Goal: Task Accomplishment & Management: Use online tool/utility

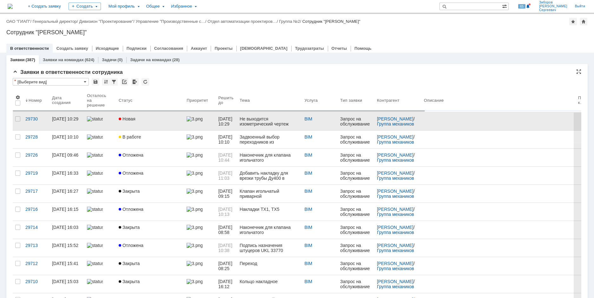
click at [142, 121] on div "Новая" at bounding box center [150, 118] width 63 height 5
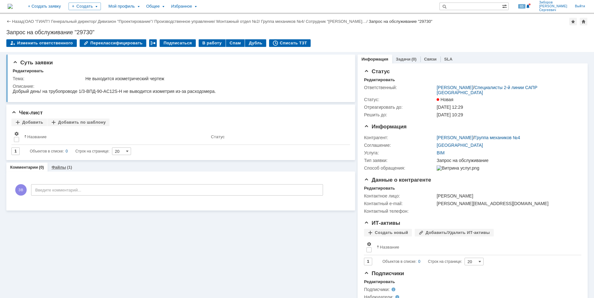
click at [55, 167] on link "Файлы" at bounding box center [58, 167] width 15 height 5
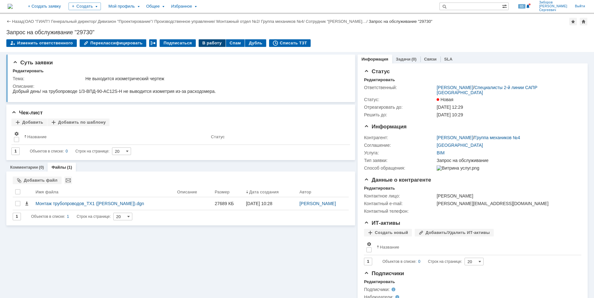
click at [211, 42] on div "В работу" at bounding box center [212, 43] width 27 height 8
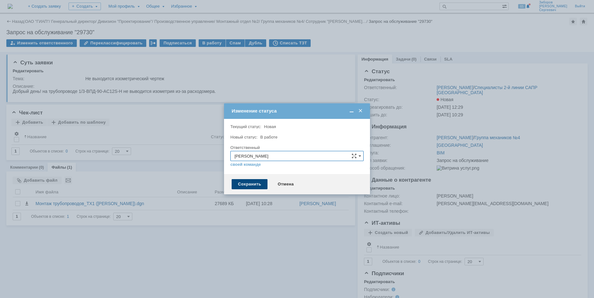
click at [254, 186] on div "Сохранить" at bounding box center [250, 184] width 36 height 10
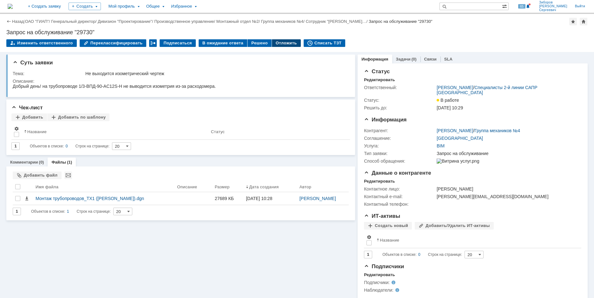
click at [279, 42] on div "Отложить" at bounding box center [286, 43] width 29 height 8
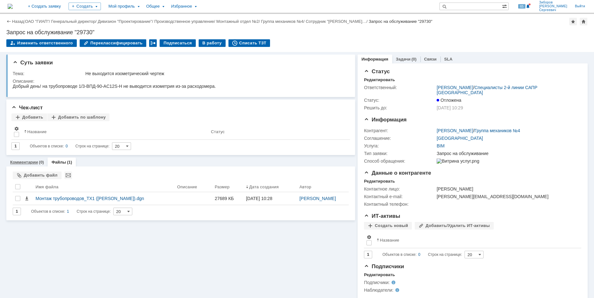
click at [36, 162] on link "Комментарии" at bounding box center [24, 162] width 28 height 5
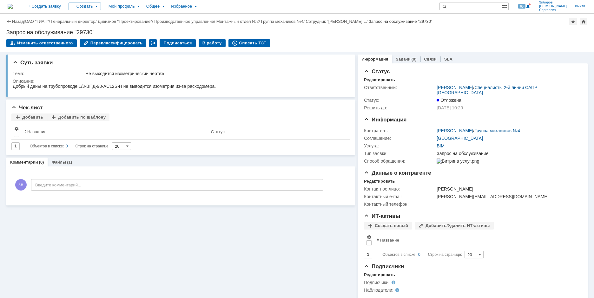
click at [13, 4] on img at bounding box center [10, 6] width 5 height 5
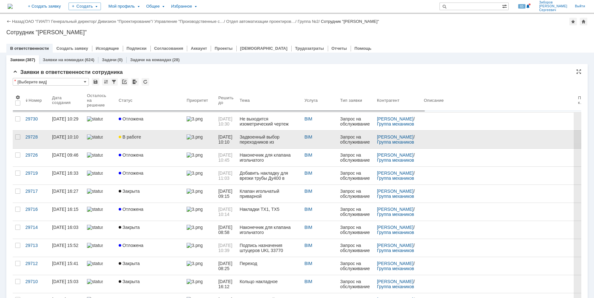
click at [128, 140] on link "В работе" at bounding box center [150, 140] width 68 height 18
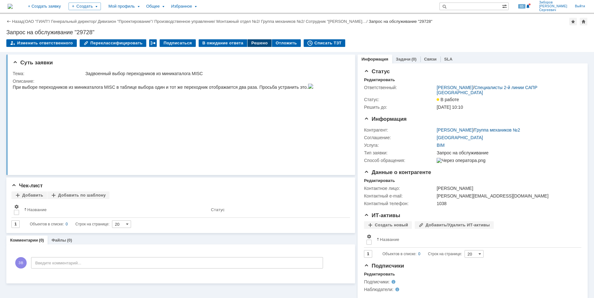
click at [257, 44] on div "Решено" at bounding box center [259, 43] width 24 height 8
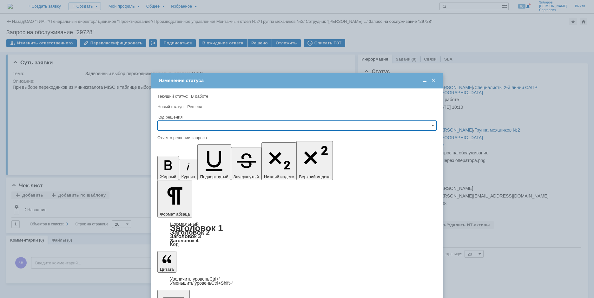
click at [182, 127] on input "text" at bounding box center [296, 126] width 279 height 10
click at [181, 169] on span "Решено" at bounding box center [296, 168] width 271 height 5
type input "Решено"
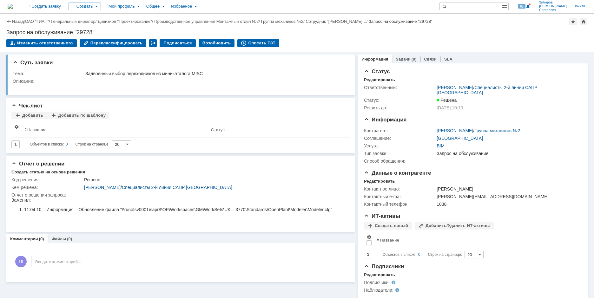
scroll to position [0, 0]
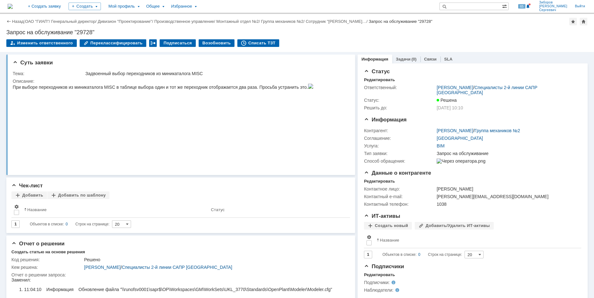
click at [13, 4] on img at bounding box center [10, 6] width 5 height 5
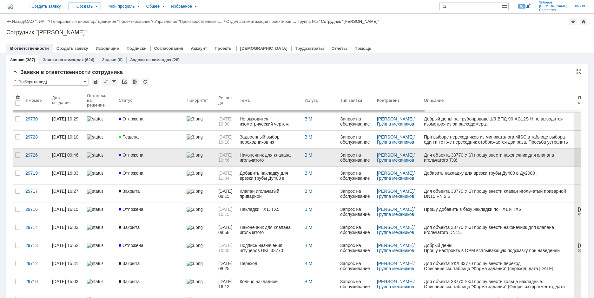
click at [130, 153] on span "Отложена" at bounding box center [131, 155] width 25 height 5
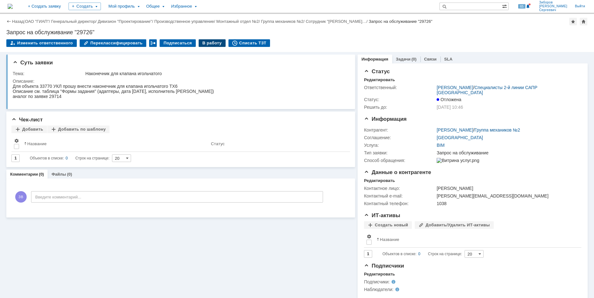
click at [205, 41] on div "В работу" at bounding box center [212, 43] width 27 height 8
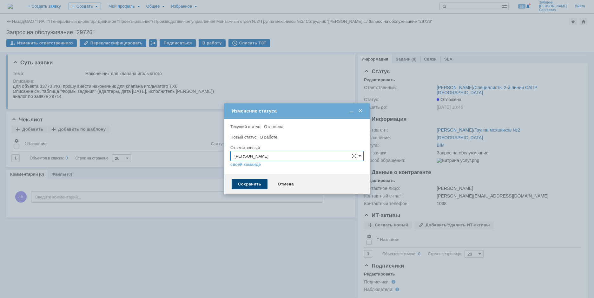
click at [253, 185] on div "Сохранить" at bounding box center [250, 184] width 36 height 10
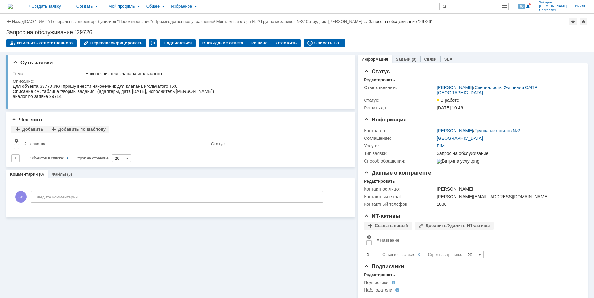
click at [13, 4] on img at bounding box center [10, 6] width 5 height 5
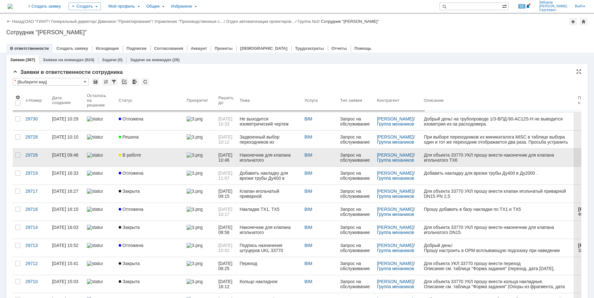
click at [141, 158] on link "В работе" at bounding box center [150, 158] width 68 height 18
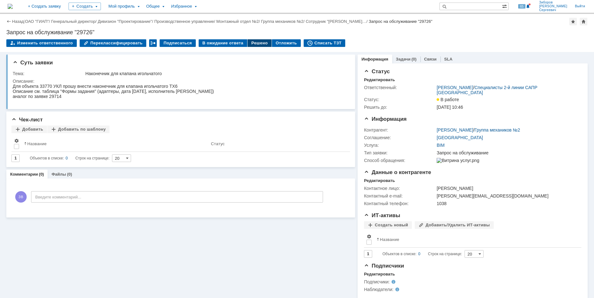
click at [251, 42] on div "Решено" at bounding box center [259, 43] width 24 height 8
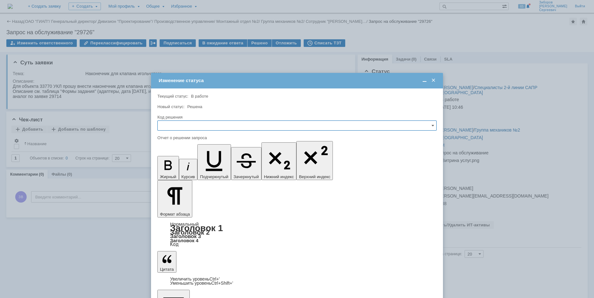
click at [174, 127] on input "text" at bounding box center [296, 126] width 279 height 10
click at [180, 169] on span "Решено" at bounding box center [296, 168] width 271 height 5
type input "Решено"
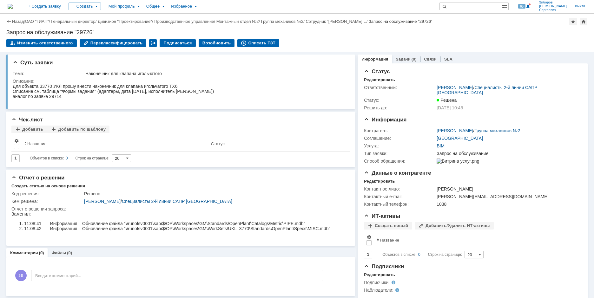
click at [13, 4] on img at bounding box center [10, 6] width 5 height 5
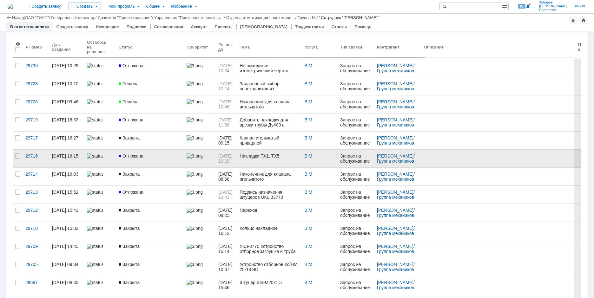
click at [145, 153] on link "Отложена" at bounding box center [150, 159] width 68 height 18
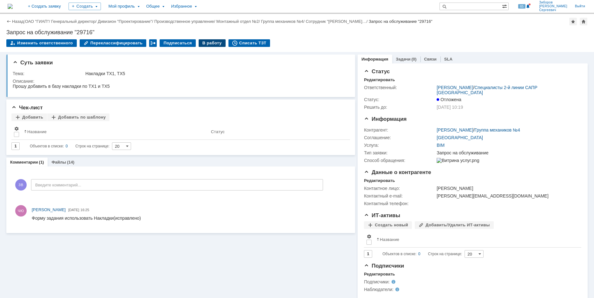
click at [206, 43] on div "В работу" at bounding box center [212, 43] width 27 height 8
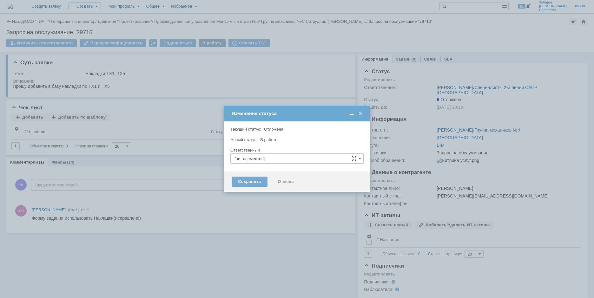
type input "[PERSON_NAME]"
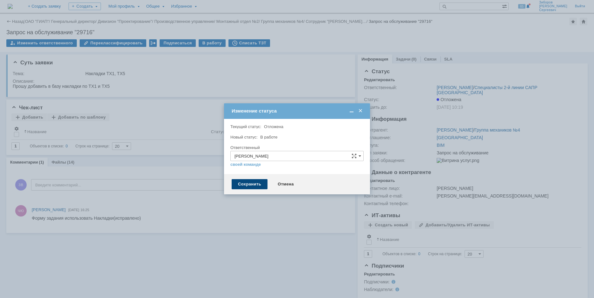
click at [249, 185] on div "Сохранить" at bounding box center [250, 184] width 36 height 10
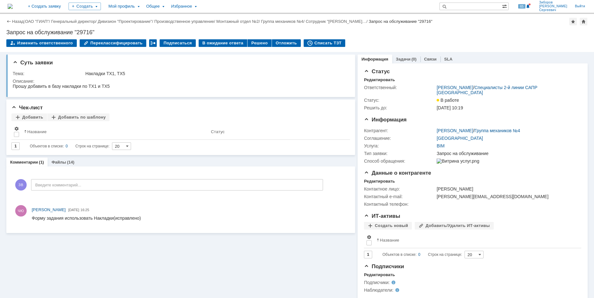
click at [13, 6] on img at bounding box center [10, 6] width 5 height 5
